Goal: Check status: Check status

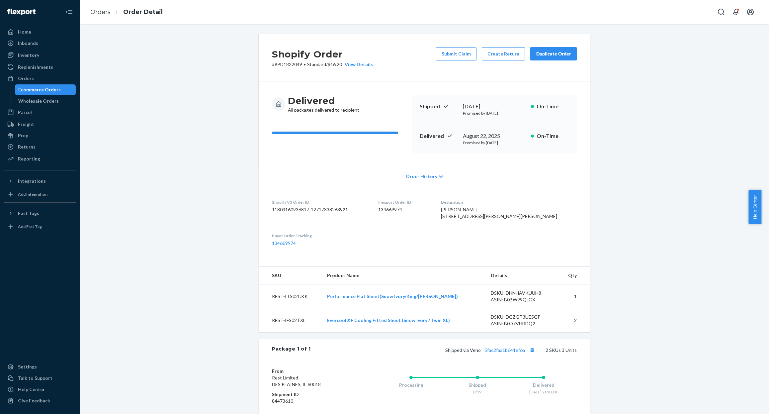
click at [26, 85] on div "Ecommerce Orders" at bounding box center [46, 89] width 60 height 9
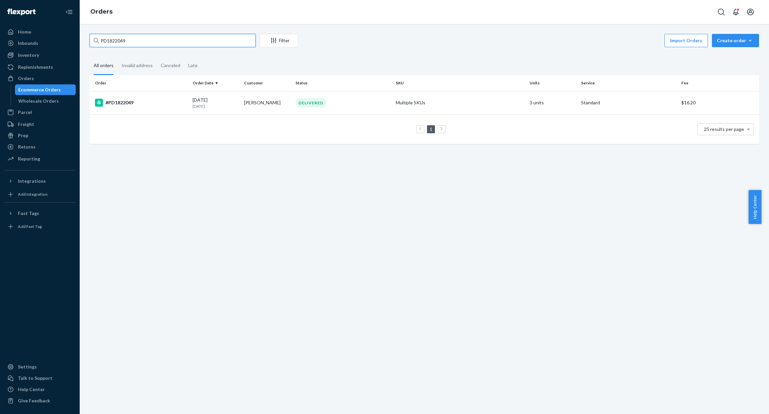
click at [184, 44] on input "PD1822049" at bounding box center [173, 40] width 166 height 13
paste input "#US25340210"
type input "#US25340210"
click at [132, 106] on div "#US25340210" at bounding box center [141, 103] width 92 height 8
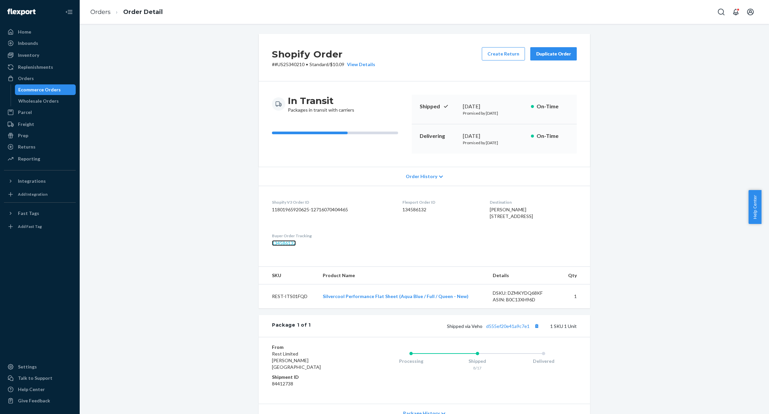
click at [283, 246] on link "134586132" at bounding box center [284, 243] width 24 height 6
